Goal: Information Seeking & Learning: Learn about a topic

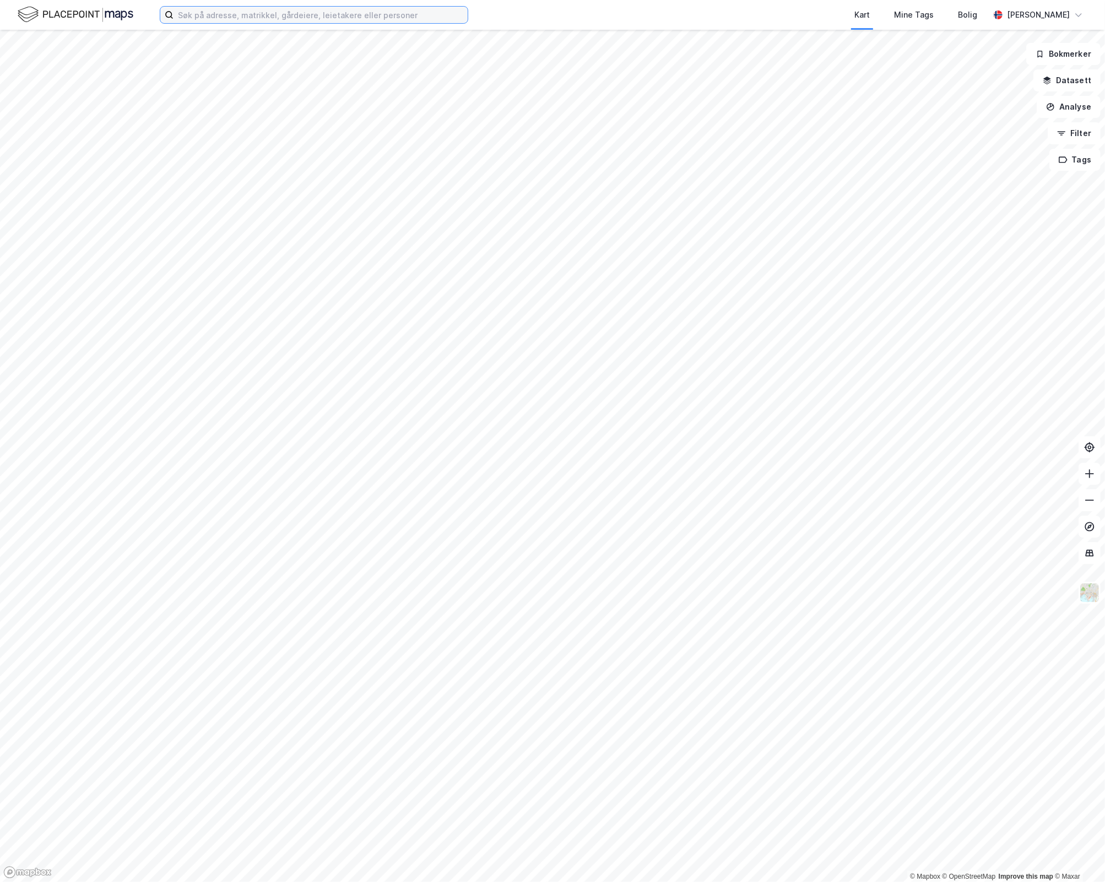
click at [201, 18] on input at bounding box center [321, 15] width 294 height 17
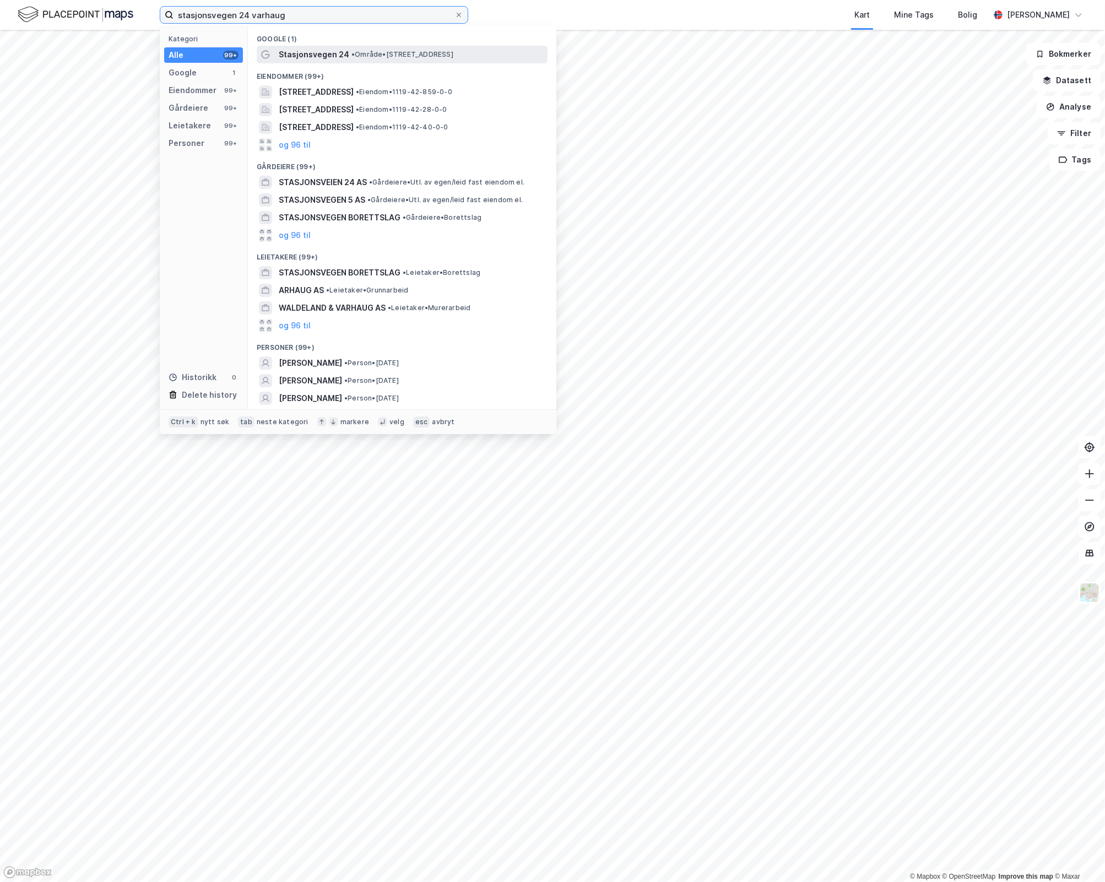
type input "stasjonsvegen 24 varhaug"
click at [406, 58] on span "• Område • [STREET_ADDRESS]" at bounding box center [403, 54] width 102 height 9
click at [299, 8] on input "stasjonsvegen 24 varhaug" at bounding box center [314, 15] width 281 height 17
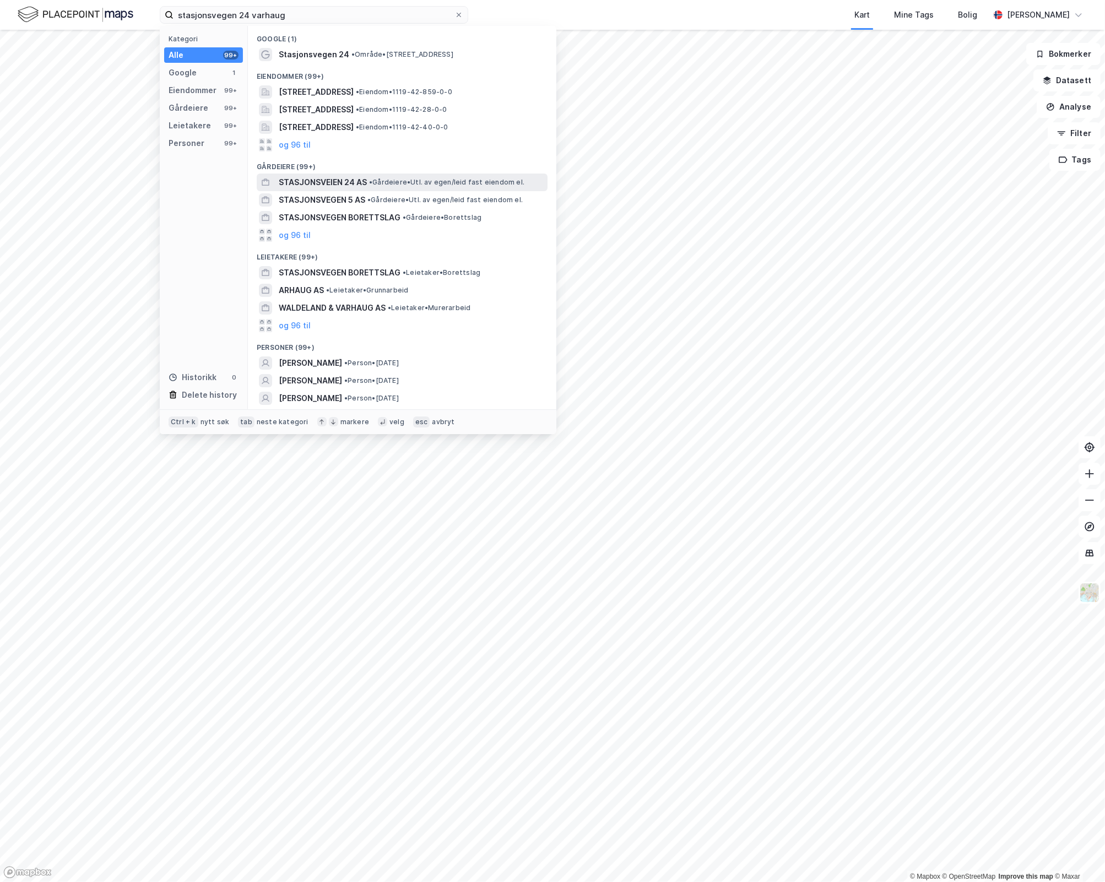
click at [409, 188] on div "STASJONSVEIEN 24 AS • Gårdeiere • Utl. av egen/leid fast eiendom el." at bounding box center [412, 182] width 267 height 13
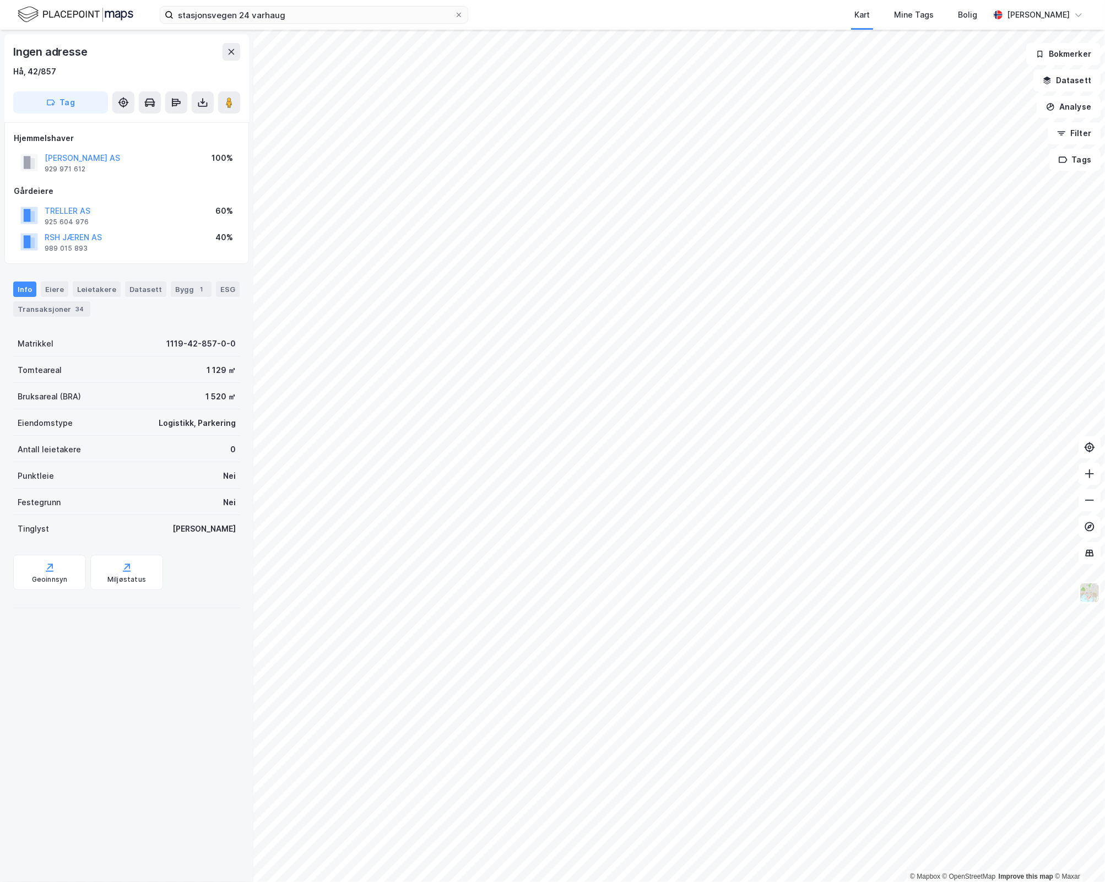
click at [120, 152] on div "[PERSON_NAME] AS" at bounding box center [82, 158] width 75 height 13
click at [0, 0] on button "[PERSON_NAME] AS" at bounding box center [0, 0] width 0 height 0
